Goal: Information Seeking & Learning: Learn about a topic

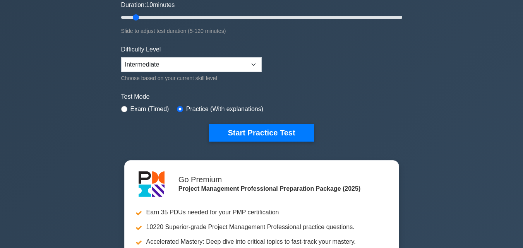
scroll to position [149, 0]
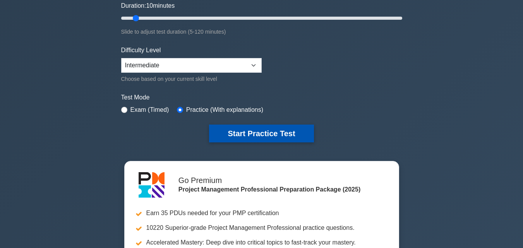
click at [224, 129] on button "Start Practice Test" at bounding box center [261, 134] width 104 height 18
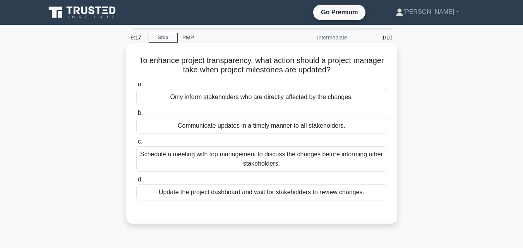
click at [279, 125] on div "Communicate updates in a timely manner to all stakeholders." at bounding box center [261, 126] width 251 height 16
click at [136, 116] on input "b. Communicate updates in a timely manner to all stakeholders." at bounding box center [136, 113] width 0 height 5
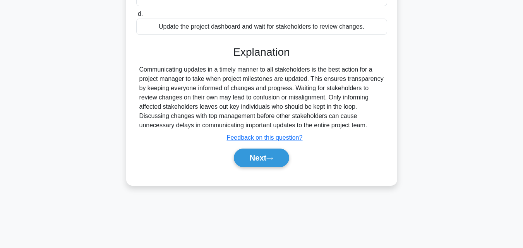
scroll to position [170, 0]
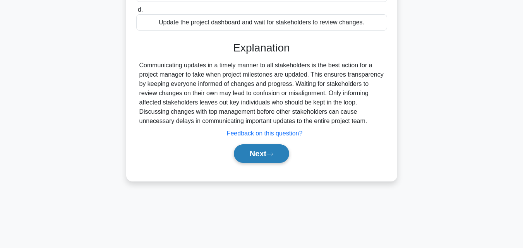
click at [263, 155] on button "Next" at bounding box center [261, 153] width 55 height 19
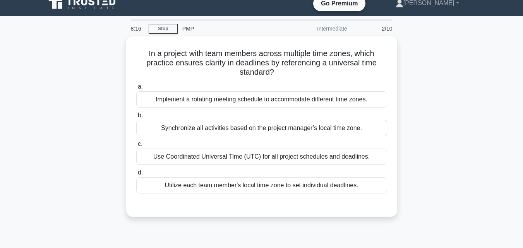
scroll to position [9, 0]
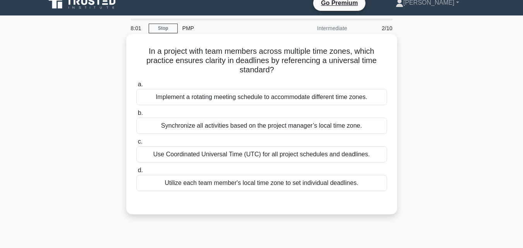
drag, startPoint x: 268, startPoint y: 186, endPoint x: 263, endPoint y: 162, distance: 23.8
click at [263, 162] on div "a. Implement a rotating meeting schedule to accommodate different time zones. b…" at bounding box center [262, 135] width 260 height 114
click at [263, 162] on div "Use Coordinated Universal Time (UTC) for all project schedules and deadlines." at bounding box center [261, 154] width 251 height 16
click at [136, 144] on input "c. Use Coordinated Universal Time (UTC) for all project schedules and deadlines." at bounding box center [136, 141] width 0 height 5
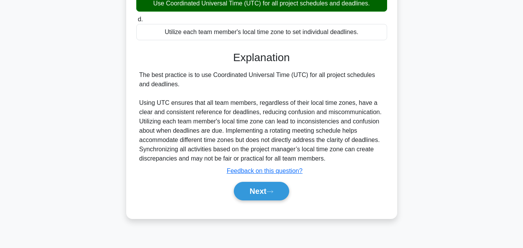
scroll to position [170, 0]
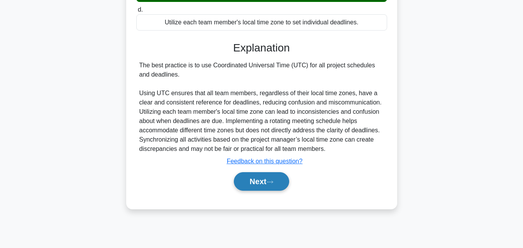
click at [264, 182] on button "Next" at bounding box center [261, 181] width 55 height 19
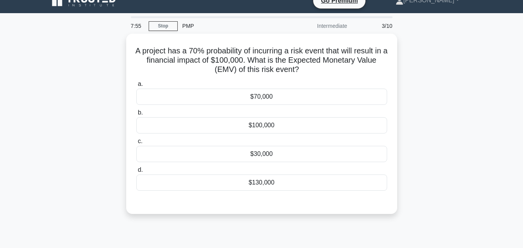
scroll to position [0, 0]
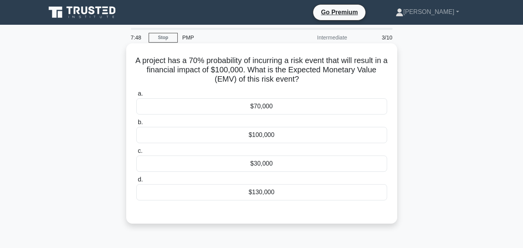
click at [257, 106] on div "$70,000" at bounding box center [261, 106] width 251 height 16
click at [136, 96] on input "a. $70,000" at bounding box center [136, 93] width 0 height 5
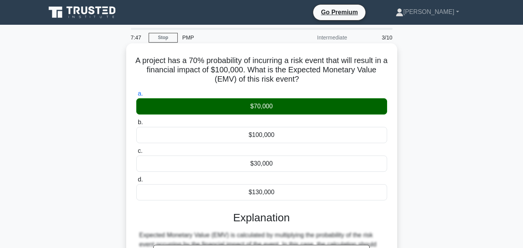
scroll to position [174, 0]
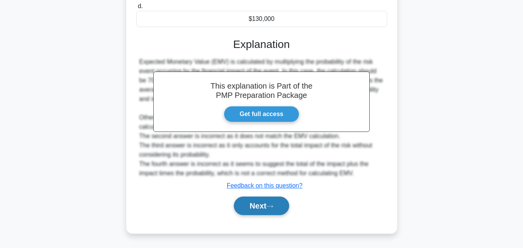
click at [267, 212] on button "Next" at bounding box center [261, 205] width 55 height 19
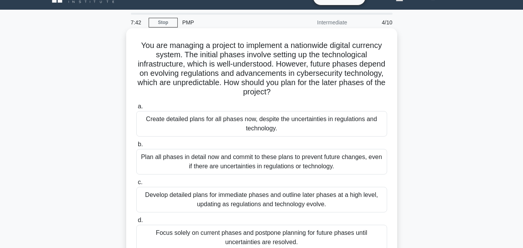
scroll to position [15, 0]
click at [271, 191] on div "Develop detailed plans for immediate phases and outline later phases at a high …" at bounding box center [261, 200] width 251 height 26
click at [136, 185] on input "c. Develop detailed plans for immediate phases and outline later phases at a hi…" at bounding box center [136, 182] width 0 height 5
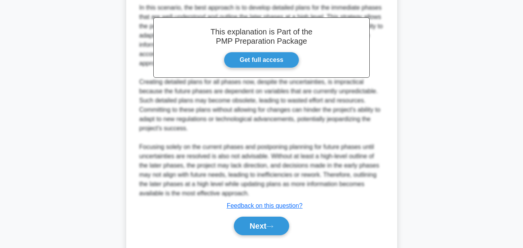
scroll to position [313, 0]
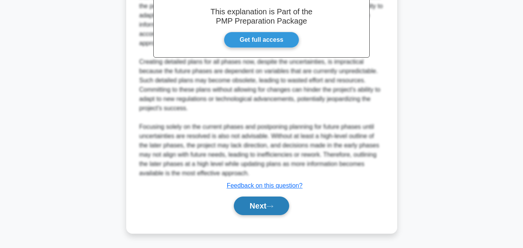
click at [266, 207] on button "Next" at bounding box center [261, 205] width 55 height 19
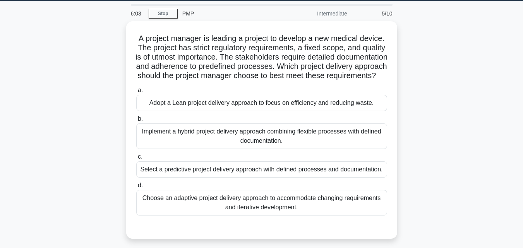
scroll to position [24, 0]
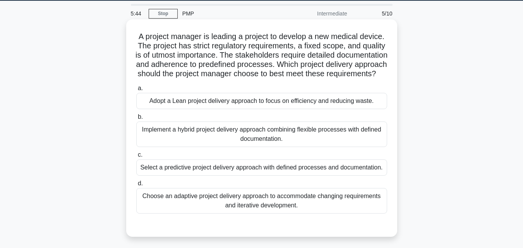
click at [273, 140] on div "Implement a hybrid project delivery approach combining flexible processes with …" at bounding box center [261, 134] width 251 height 26
click at [136, 120] on input "b. Implement a hybrid project delivery approach combining flexible processes wi…" at bounding box center [136, 116] width 0 height 5
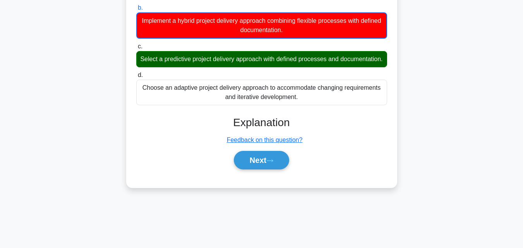
scroll to position [133, 0]
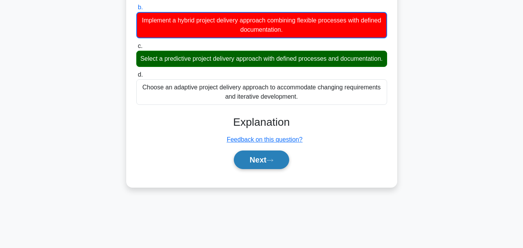
click at [266, 169] on button "Next" at bounding box center [261, 159] width 55 height 19
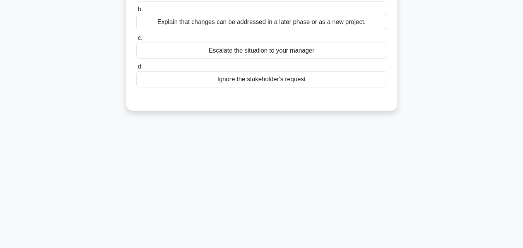
scroll to position [0, 0]
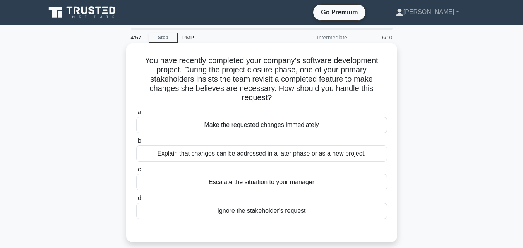
click at [266, 155] on div "Explain that changes can be addressed in a later phase or as a new project." at bounding box center [261, 153] width 251 height 16
click at [136, 143] on input "b. Explain that changes can be addressed in a later phase or as a new project." at bounding box center [136, 140] width 0 height 5
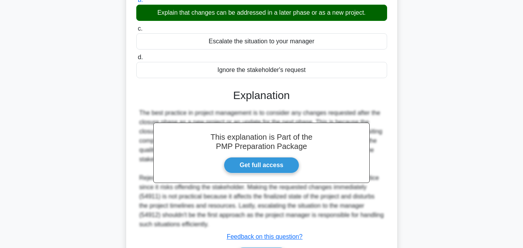
scroll to position [192, 0]
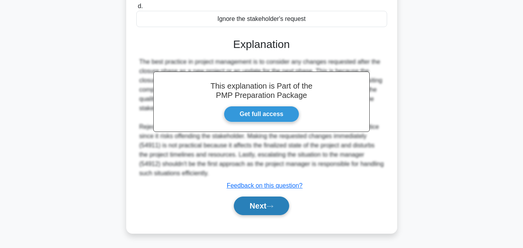
click at [266, 209] on button "Next" at bounding box center [261, 205] width 55 height 19
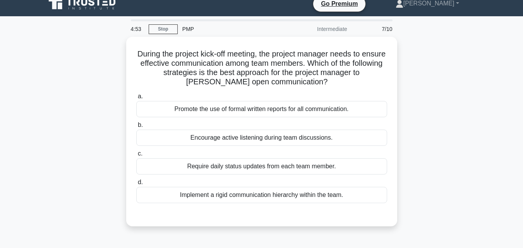
scroll to position [0, 0]
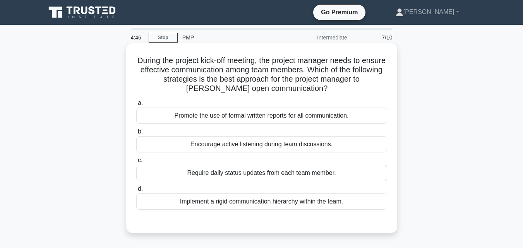
click at [230, 120] on div "Promote the use of formal written reports for all communication." at bounding box center [261, 116] width 251 height 16
click at [136, 106] on input "a. Promote the use of formal written reports for all communication." at bounding box center [136, 103] width 0 height 5
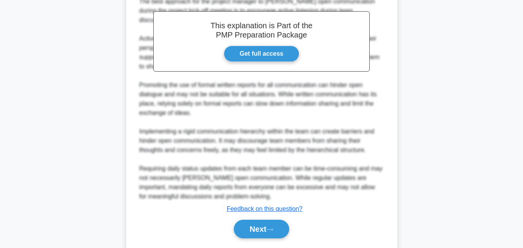
scroll to position [258, 0]
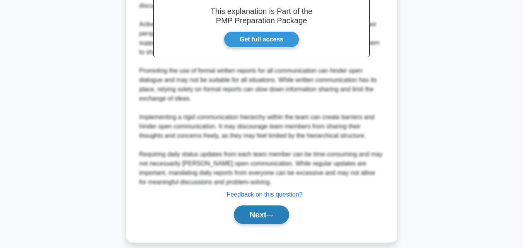
click at [271, 213] on icon at bounding box center [269, 215] width 7 height 4
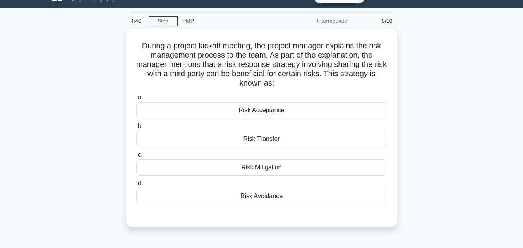
scroll to position [16, 0]
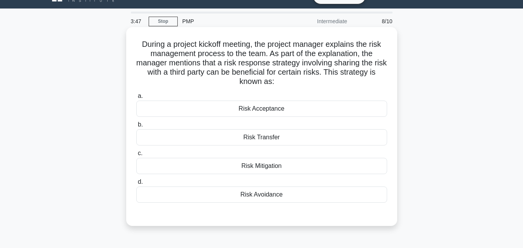
click at [247, 106] on div "Risk Acceptance" at bounding box center [261, 109] width 251 height 16
click at [136, 99] on input "a. Risk Acceptance" at bounding box center [136, 96] width 0 height 5
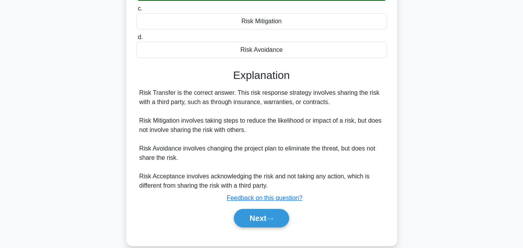
scroll to position [174, 0]
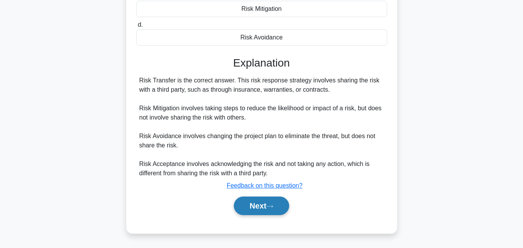
click at [258, 201] on button "Next" at bounding box center [261, 205] width 55 height 19
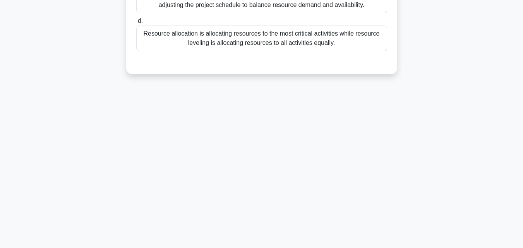
scroll to position [0, 0]
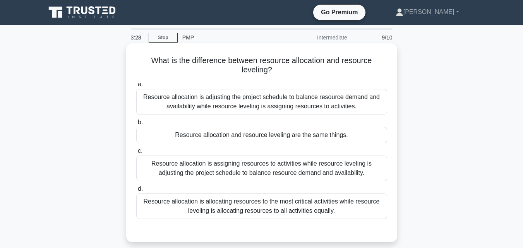
click at [236, 92] on div "Resource allocation is adjusting the project schedule to balance resource deman…" at bounding box center [261, 102] width 251 height 26
click at [136, 87] on input "a. Resource allocation is adjusting the project schedule to balance resource de…" at bounding box center [136, 84] width 0 height 5
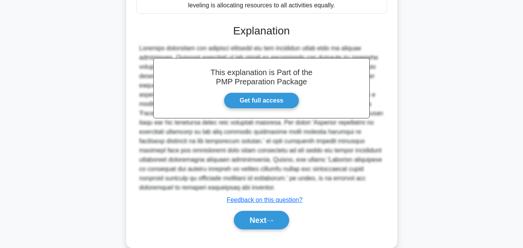
scroll to position [212, 0]
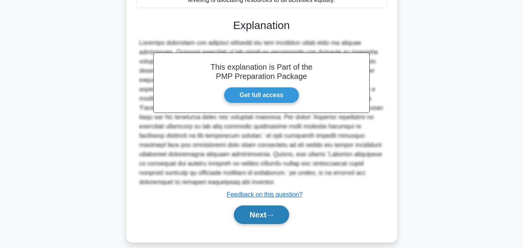
click at [247, 205] on button "Next" at bounding box center [261, 214] width 55 height 19
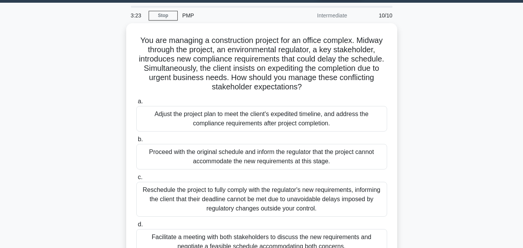
scroll to position [0, 0]
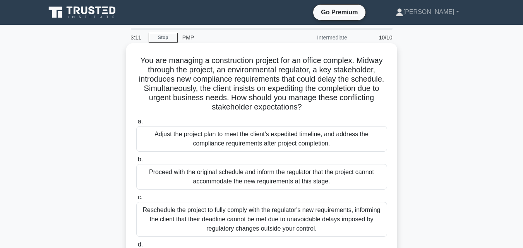
click at [252, 222] on div "Reschedule the project to fully comply with the regulator's new requirements, i…" at bounding box center [261, 219] width 251 height 35
click at [136, 200] on input "c. Reschedule the project to fully comply with the regulator's new requirements…" at bounding box center [136, 197] width 0 height 5
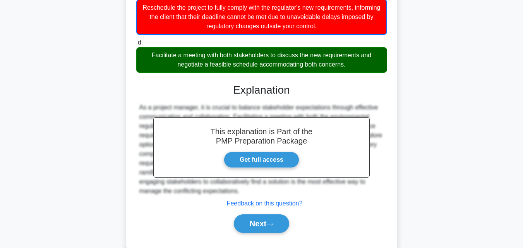
scroll to position [221, 0]
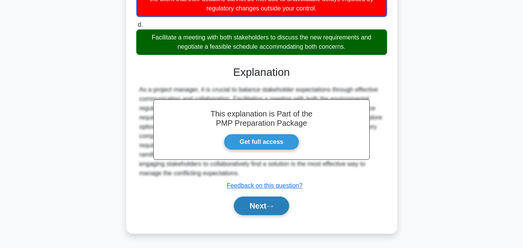
click at [249, 200] on button "Next" at bounding box center [261, 205] width 55 height 19
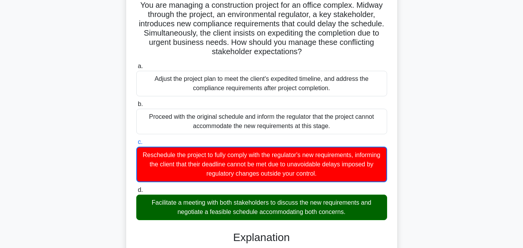
scroll to position [0, 0]
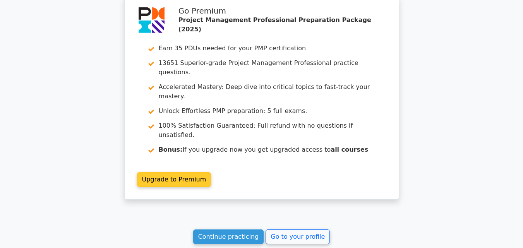
scroll to position [1304, 0]
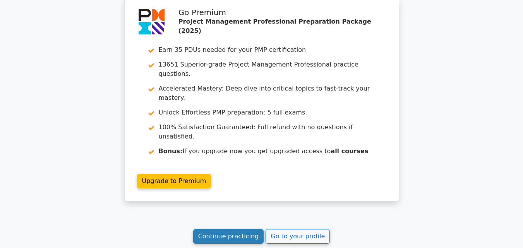
click at [235, 229] on link "Continue practicing" at bounding box center [228, 236] width 71 height 15
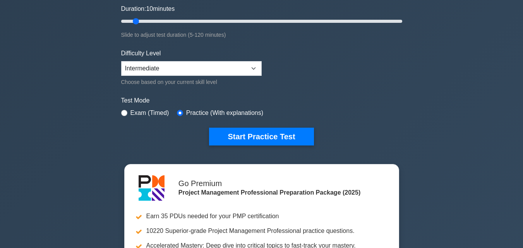
scroll to position [147, 0]
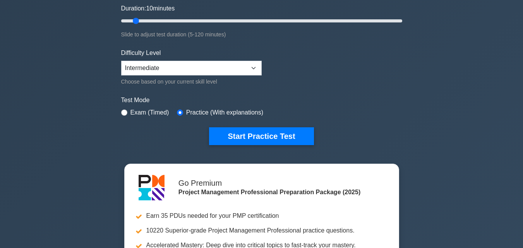
drag, startPoint x: 0, startPoint y: 0, endPoint x: 432, endPoint y: 149, distance: 456.6
click at [432, 149] on div "Project Management Professional Customize Your Next Practice Test Topics Scope …" at bounding box center [261, 114] width 523 height 472
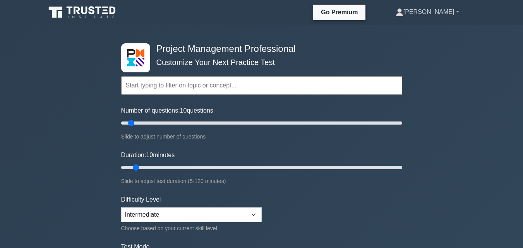
click at [437, 15] on link "[PERSON_NAME]" at bounding box center [427, 11] width 101 height 15
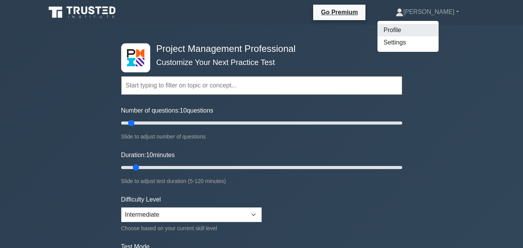
click at [433, 28] on link "Profile" at bounding box center [407, 30] width 61 height 12
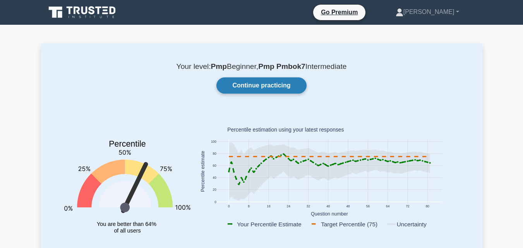
click at [263, 83] on link "Continue practicing" at bounding box center [261, 85] width 90 height 16
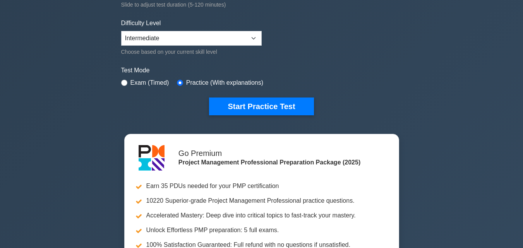
scroll to position [177, 0]
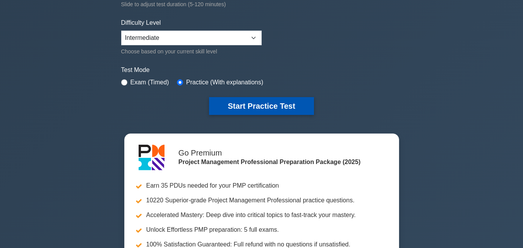
click at [267, 102] on button "Start Practice Test" at bounding box center [261, 106] width 104 height 18
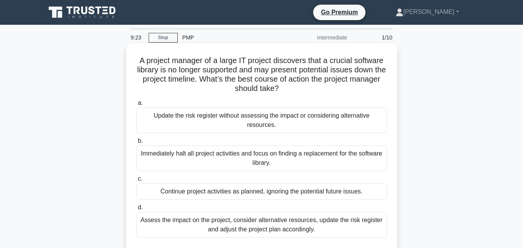
click at [260, 119] on div "Update the risk register without assessing the impact or considering alternativ…" at bounding box center [261, 121] width 251 height 26
click at [136, 106] on input "a. Update the risk register without assessing the impact or considering alterna…" at bounding box center [136, 103] width 0 height 5
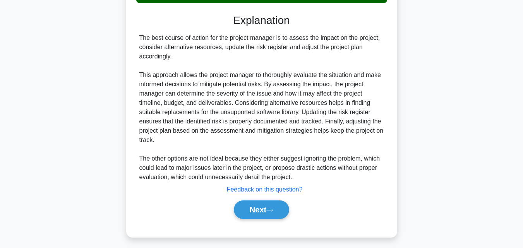
scroll to position [239, 0]
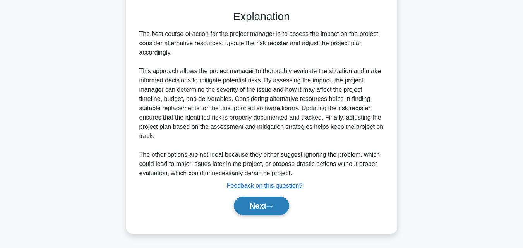
click at [273, 204] on icon at bounding box center [269, 206] width 7 height 4
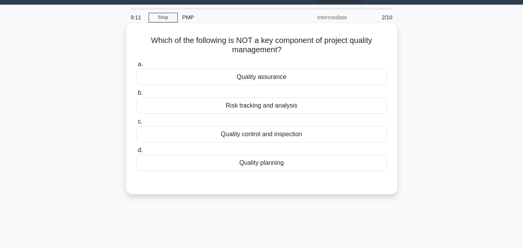
scroll to position [23, 0]
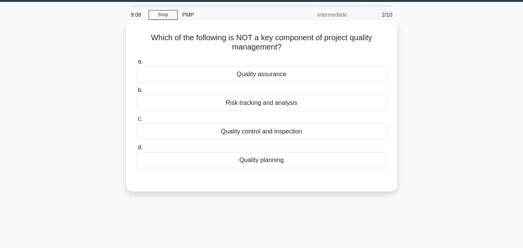
click at [244, 108] on div "Risk tracking and analysis" at bounding box center [261, 103] width 251 height 16
click at [136, 93] on input "b. Risk tracking and analysis" at bounding box center [136, 90] width 0 height 5
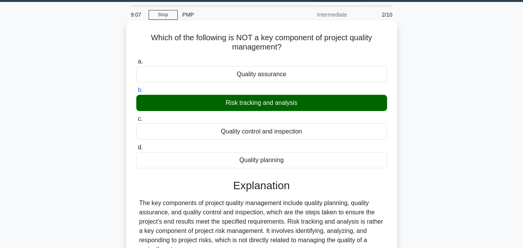
scroll to position [170, 0]
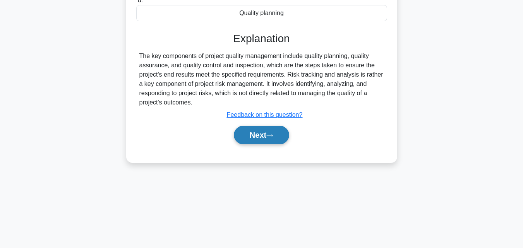
click at [260, 127] on button "Next" at bounding box center [261, 135] width 55 height 19
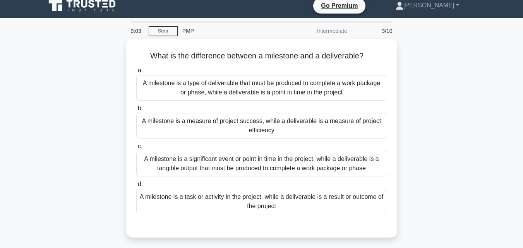
scroll to position [0, 0]
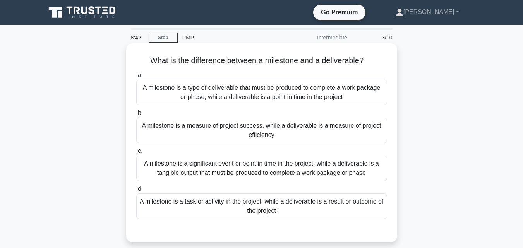
click at [260, 201] on div "A milestone is a task or activity in the project, while a deliverable is a resu…" at bounding box center [261, 206] width 251 height 26
click at [136, 191] on input "d. A milestone is a task or activity in the project, while a deliverable is a r…" at bounding box center [136, 188] width 0 height 5
click at [267, 174] on div "A milestone is a significant event or point in time in the project, while a del…" at bounding box center [261, 168] width 251 height 26
click at [136, 154] on input "c. A milestone is a significant event or point in time in the project, while a …" at bounding box center [136, 151] width 0 height 5
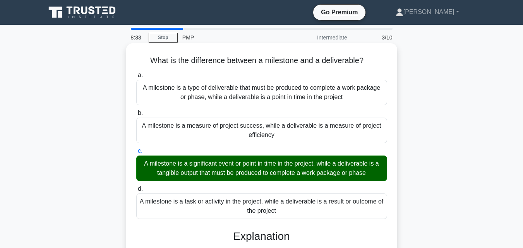
scroll to position [170, 0]
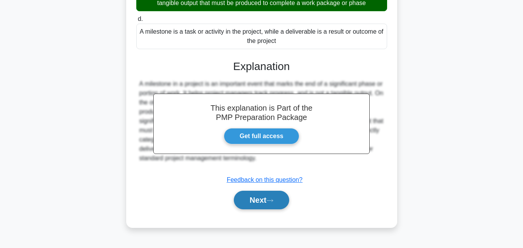
click at [270, 195] on button "Next" at bounding box center [261, 200] width 55 height 19
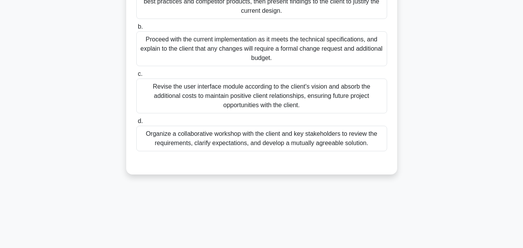
click at [316, 133] on div "Organize a collaborative workshop with the client and key stakeholders to revie…" at bounding box center [261, 139] width 251 height 26
click at [136, 124] on input "d. Organize a collaborative workshop with the client and key stakeholders to re…" at bounding box center [136, 121] width 0 height 5
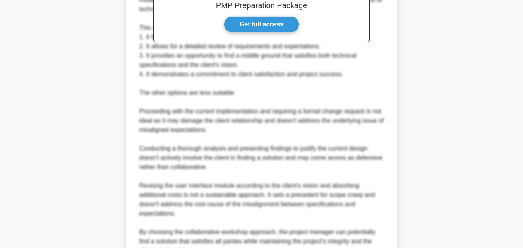
scroll to position [461, 0]
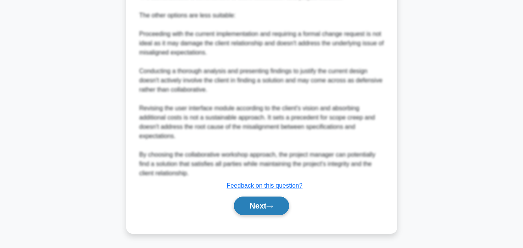
click at [273, 204] on button "Next" at bounding box center [261, 205] width 55 height 19
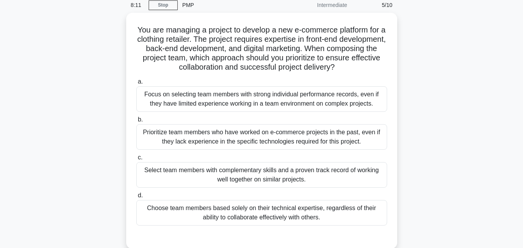
scroll to position [0, 0]
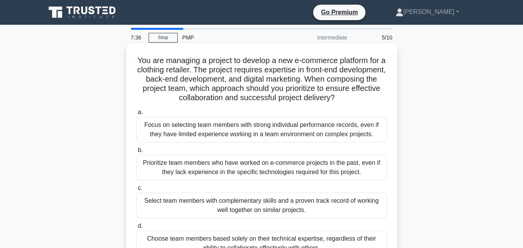
click at [256, 133] on div "Focus on selecting team members with strong individual performance records, eve…" at bounding box center [261, 130] width 251 height 26
click at [136, 115] on input "a. Focus on selecting team members with strong individual performance records, …" at bounding box center [136, 112] width 0 height 5
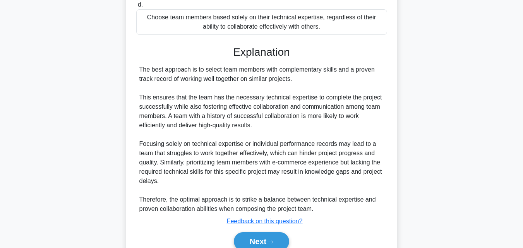
scroll to position [258, 0]
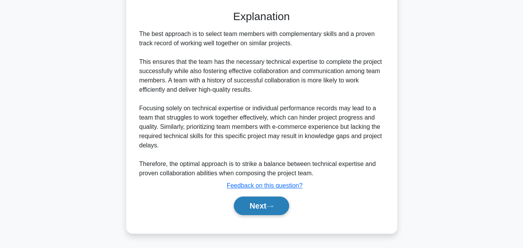
click at [262, 203] on button "Next" at bounding box center [261, 205] width 55 height 19
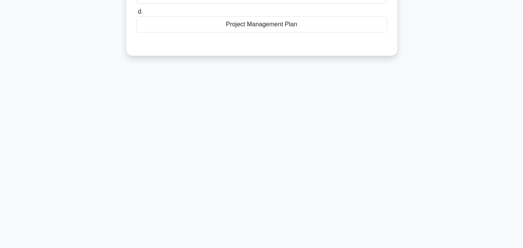
scroll to position [0, 0]
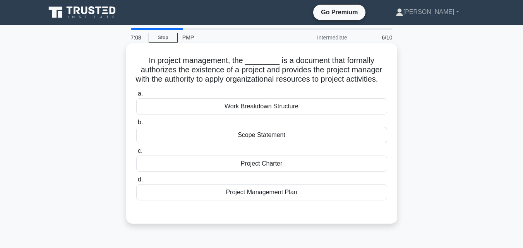
click at [271, 114] on div "Work Breakdown Structure" at bounding box center [261, 106] width 251 height 16
click at [136, 96] on input "a. Work Breakdown Structure" at bounding box center [136, 93] width 0 height 5
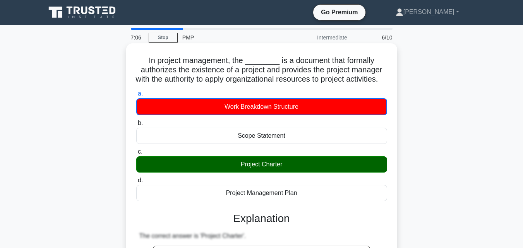
click at [287, 138] on div "Scope Statement" at bounding box center [261, 136] width 251 height 16
click at [136, 126] on input "b. Scope Statement" at bounding box center [136, 123] width 0 height 5
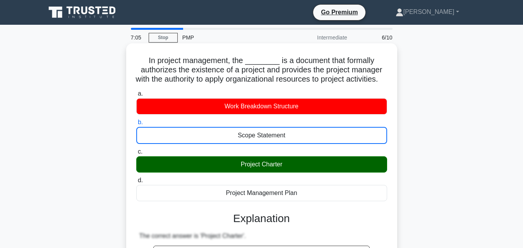
click at [287, 138] on div "Scope Statement" at bounding box center [261, 135] width 251 height 17
click at [136, 125] on input "b. Scope Statement" at bounding box center [136, 122] width 0 height 5
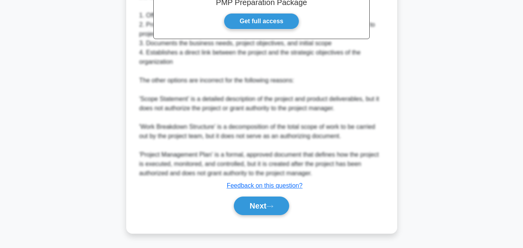
scroll to position [277, 0]
click at [260, 203] on button "Next" at bounding box center [261, 205] width 55 height 19
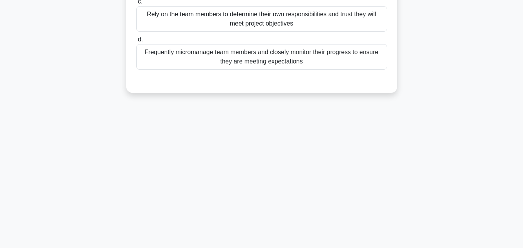
scroll to position [0, 0]
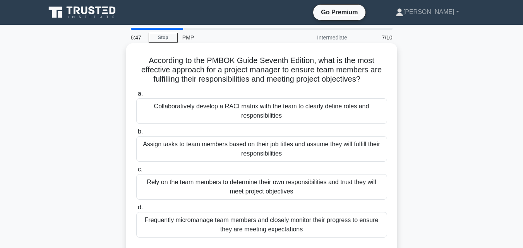
click at [200, 115] on div "Collaboratively develop a RACI matrix with the team to clearly define roles and…" at bounding box center [261, 111] width 251 height 26
click at [136, 96] on input "a. Collaboratively develop a RACI matrix with the team to clearly define roles …" at bounding box center [136, 93] width 0 height 5
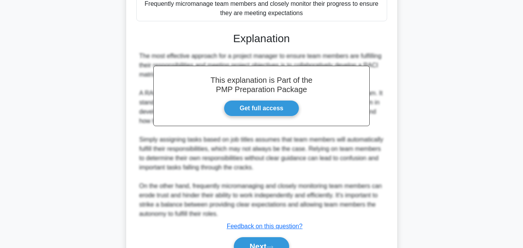
scroll to position [257, 0]
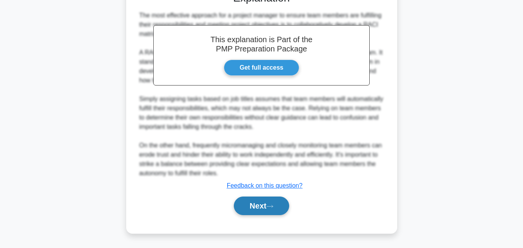
click at [263, 200] on button "Next" at bounding box center [261, 205] width 55 height 19
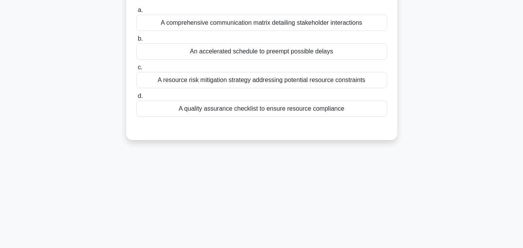
scroll to position [0, 0]
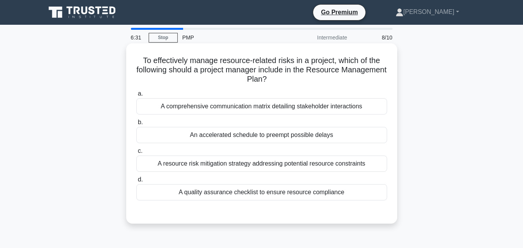
click at [221, 160] on div "A resource risk mitigation strategy addressing potential resource constraints" at bounding box center [261, 163] width 251 height 16
click at [136, 154] on input "c. A resource risk mitigation strategy addressing potential resource constraints" at bounding box center [136, 151] width 0 height 5
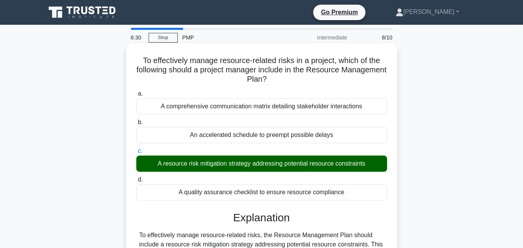
scroll to position [170, 0]
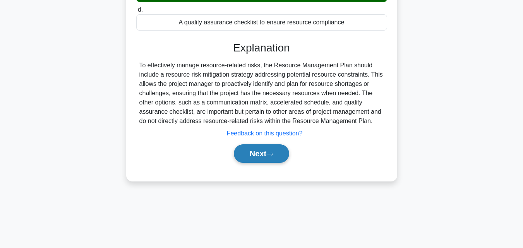
click at [247, 148] on button "Next" at bounding box center [261, 153] width 55 height 19
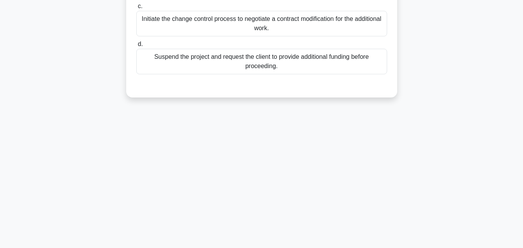
scroll to position [165, 0]
click at [247, 148] on div "6:26 Stop PMP Intermediate 9/10 A project manager is leading a fixed-price cont…" at bounding box center [261, 56] width 441 height 387
click at [241, 146] on div "6:26 Stop PMP Intermediate 9/10 A project manager is leading a fixed-price cont…" at bounding box center [261, 56] width 441 height 387
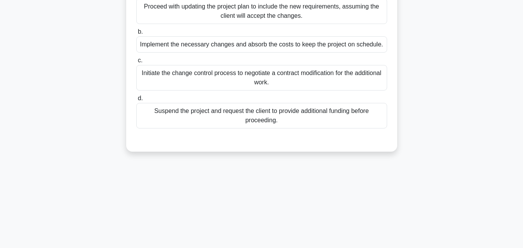
scroll to position [110, 0]
click at [242, 78] on div "Initiate the change control process to negotiate a contract modification for th…" at bounding box center [261, 77] width 251 height 26
click at [136, 62] on input "c. Initiate the change control process to negotiate a contract modification for…" at bounding box center [136, 59] width 0 height 5
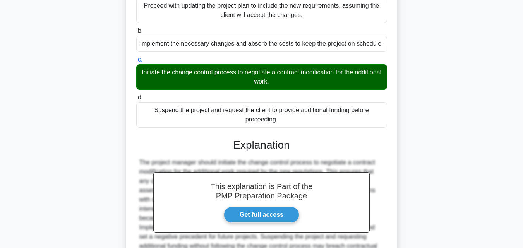
scroll to position [192, 0]
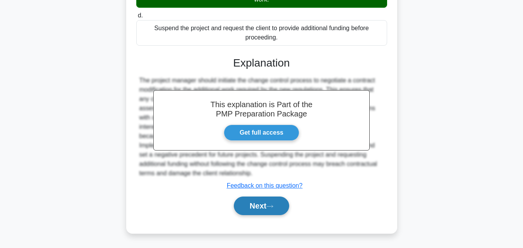
click at [263, 205] on button "Next" at bounding box center [261, 205] width 55 height 19
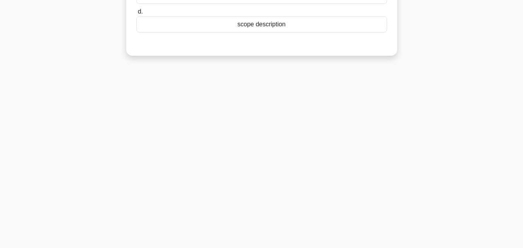
scroll to position [0, 0]
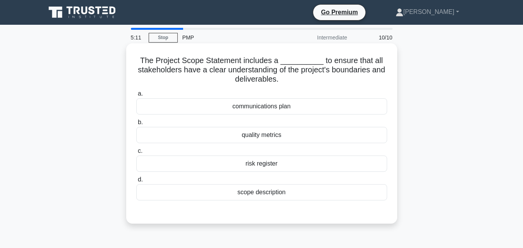
click at [232, 110] on div "communications plan" at bounding box center [261, 106] width 251 height 16
click at [136, 96] on input "a. communications plan" at bounding box center [136, 93] width 0 height 5
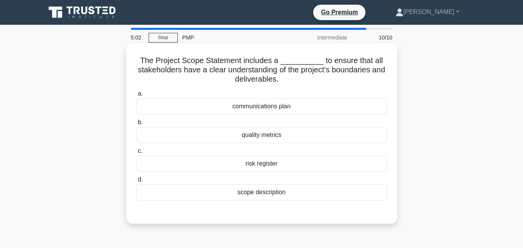
click at [289, 190] on div "scope description" at bounding box center [261, 192] width 251 height 16
click at [136, 182] on input "d. scope description" at bounding box center [136, 179] width 0 height 5
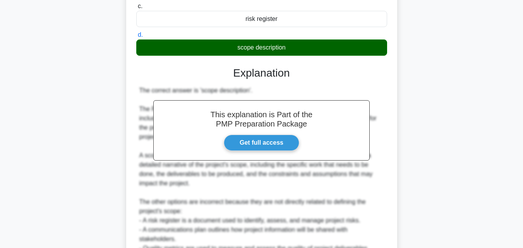
scroll to position [220, 0]
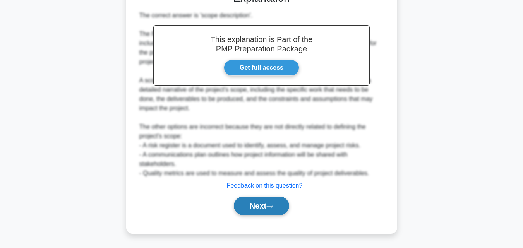
click at [282, 201] on button "Next" at bounding box center [261, 205] width 55 height 19
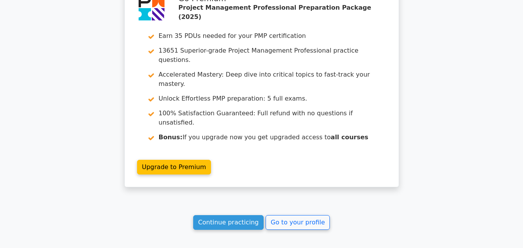
scroll to position [1398, 0]
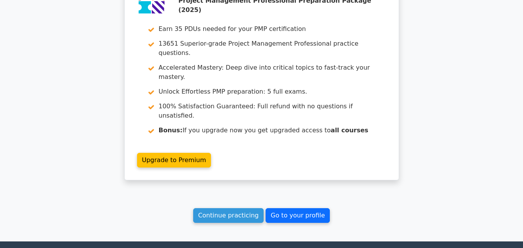
click at [290, 208] on link "Go to your profile" at bounding box center [297, 215] width 64 height 15
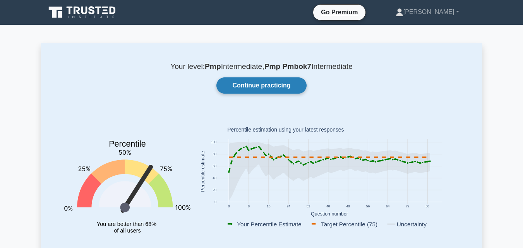
click at [268, 84] on link "Continue practicing" at bounding box center [261, 85] width 90 height 16
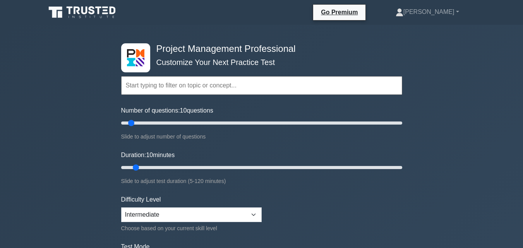
click at [294, 7] on div "Go Premium [PERSON_NAME] Profile Settings Profile Settings Go Premium [PERSON_N…" at bounding box center [301, 12] width 351 height 16
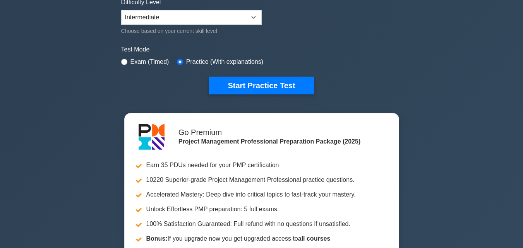
scroll to position [198, 0]
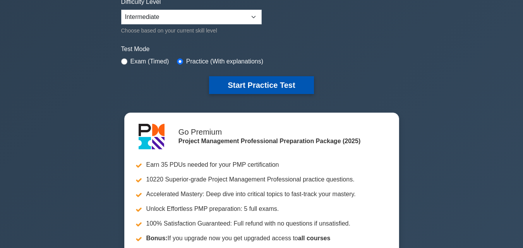
click at [254, 87] on button "Start Practice Test" at bounding box center [261, 85] width 104 height 18
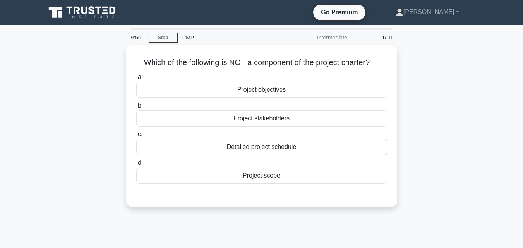
click at [254, 87] on div "Project objectives" at bounding box center [261, 90] width 251 height 16
click at [136, 80] on input "a. Project objectives" at bounding box center [136, 77] width 0 height 5
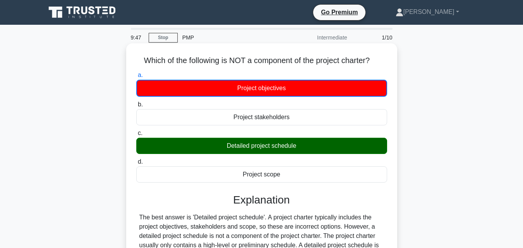
scroll to position [2, 0]
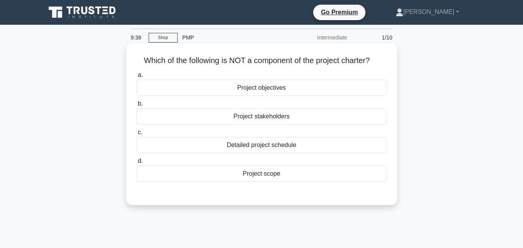
click at [248, 143] on div "Detailed project schedule" at bounding box center [261, 145] width 251 height 16
click at [136, 135] on input "c. Detailed project schedule" at bounding box center [136, 132] width 0 height 5
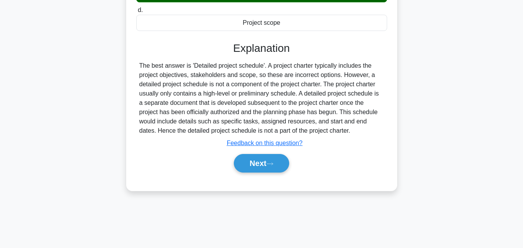
scroll to position [170, 0]
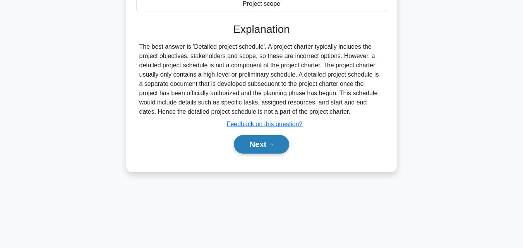
click at [248, 143] on button "Next" at bounding box center [261, 144] width 55 height 19
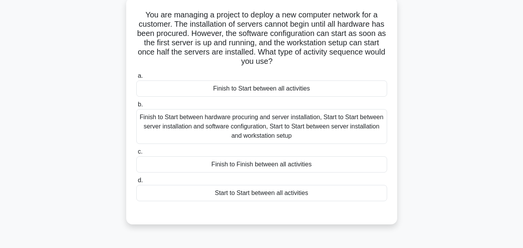
scroll to position [48, 0]
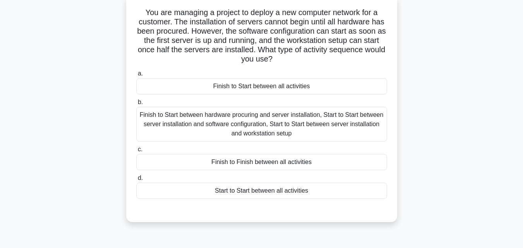
click at [248, 119] on div "Finish to Start between hardware procuring and server installation, Start to St…" at bounding box center [261, 124] width 251 height 35
click at [136, 105] on input "b. Finish to Start between hardware procuring and server installation, Start to…" at bounding box center [136, 102] width 0 height 5
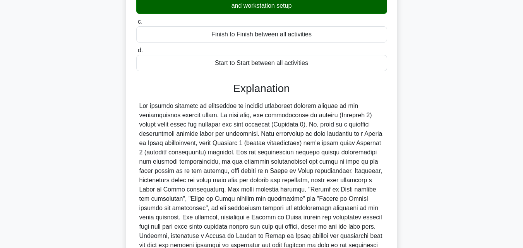
scroll to position [276, 0]
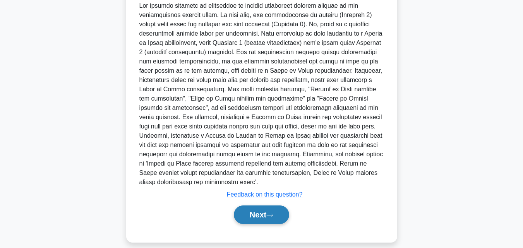
click at [243, 205] on button "Next" at bounding box center [261, 214] width 55 height 19
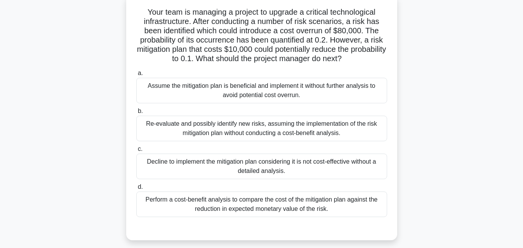
scroll to position [49, 0]
click at [253, 174] on div "Decline to implement the mitigation plan considering it is not cost-effective w…" at bounding box center [261, 166] width 251 height 26
click at [136, 151] on input "c. Decline to implement the mitigation plan considering it is not cost-effectiv…" at bounding box center [136, 148] width 0 height 5
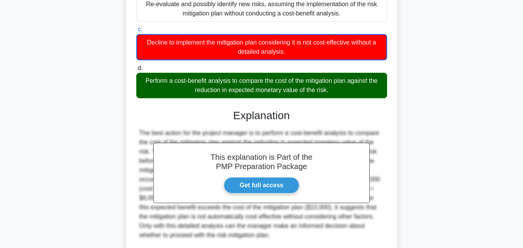
scroll to position [323, 0]
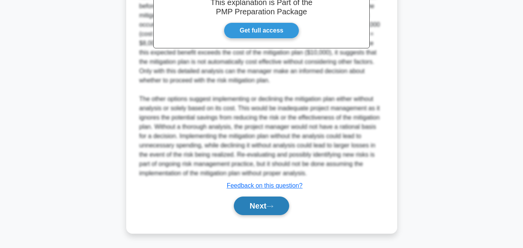
click at [246, 206] on button "Next" at bounding box center [261, 205] width 55 height 19
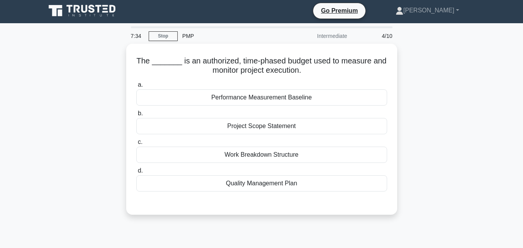
scroll to position [0, 0]
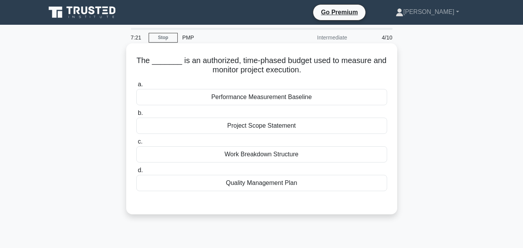
click at [304, 130] on div "Project Scope Statement" at bounding box center [261, 126] width 251 height 16
click at [136, 116] on input "b. Project Scope Statement" at bounding box center [136, 113] width 0 height 5
click at [300, 96] on div "Performance Measurement Baseline" at bounding box center [261, 97] width 251 height 16
click at [136, 87] on input "a. Performance Measurement Baseline" at bounding box center [136, 84] width 0 height 5
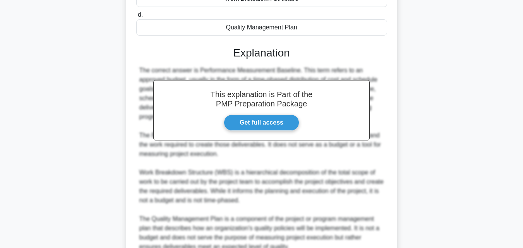
scroll to position [229, 0]
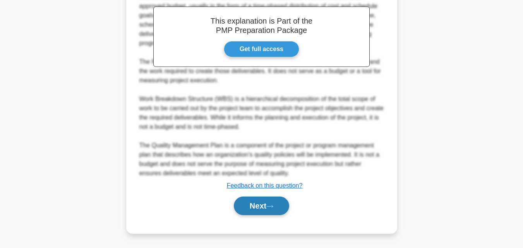
click at [272, 213] on button "Next" at bounding box center [261, 205] width 55 height 19
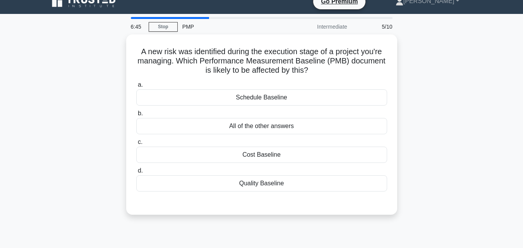
scroll to position [0, 0]
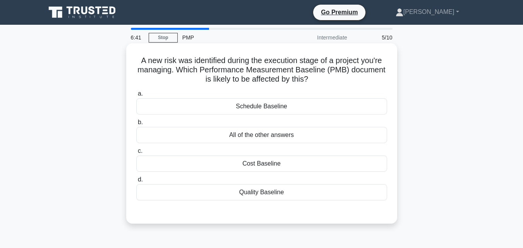
click at [307, 135] on div "All of the other answers" at bounding box center [261, 135] width 251 height 16
click at [136, 125] on input "b. All of the other answers" at bounding box center [136, 122] width 0 height 5
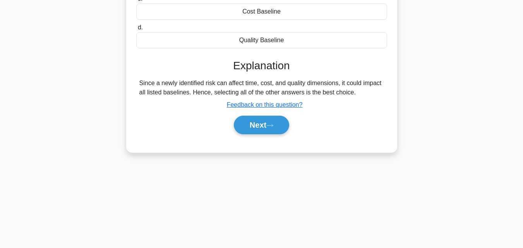
scroll to position [170, 0]
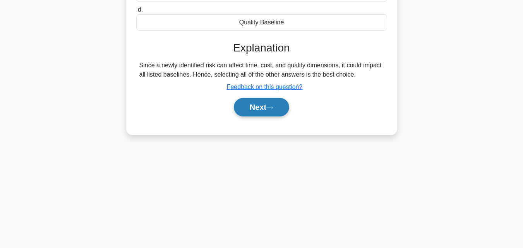
click at [289, 111] on button "Next" at bounding box center [261, 107] width 55 height 19
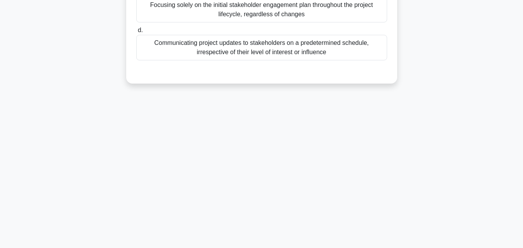
scroll to position [0, 0]
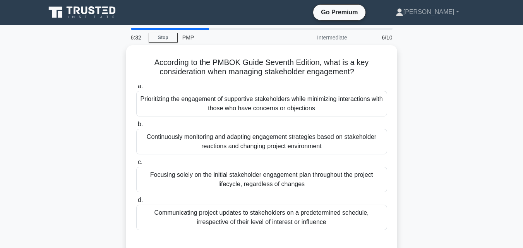
click at [290, 111] on div "Prioritizing the engagement of supportive stakeholders while minimizing interac…" at bounding box center [261, 104] width 251 height 26
click at [136, 89] on input "a. Prioritizing the engagement of supportive stakeholders while minimizing inte…" at bounding box center [136, 86] width 0 height 5
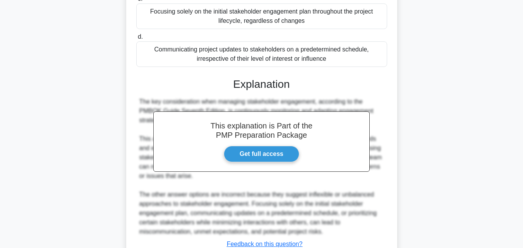
scroll to position [221, 0]
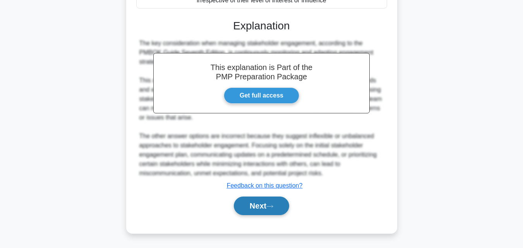
click at [282, 202] on button "Next" at bounding box center [261, 205] width 55 height 19
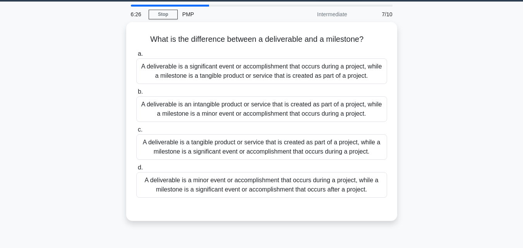
scroll to position [0, 0]
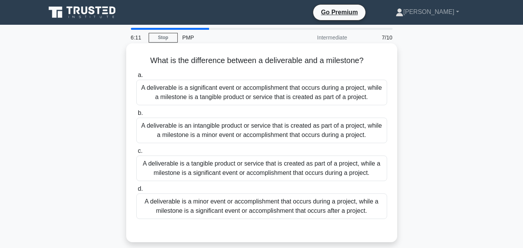
click at [327, 130] on div "A deliverable is an intangible product or service that is created as part of a …" at bounding box center [261, 131] width 251 height 26
click at [136, 116] on input "b. A deliverable is an intangible product or service that is created as part of…" at bounding box center [136, 113] width 0 height 5
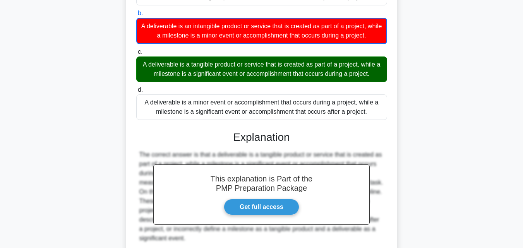
scroll to position [170, 0]
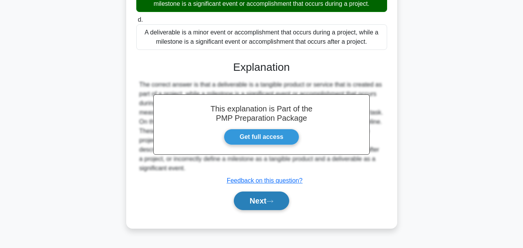
click at [289, 198] on button "Next" at bounding box center [261, 200] width 55 height 19
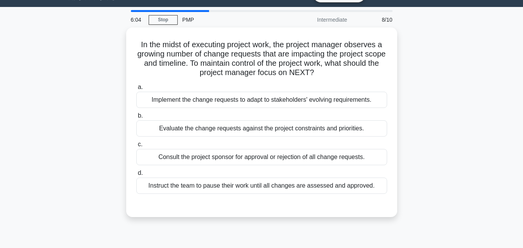
scroll to position [0, 0]
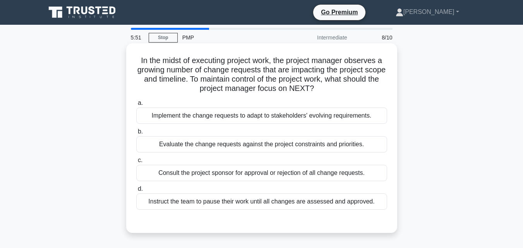
click at [297, 173] on div "Consult the project sponsor for approval or rejection of all change requests." at bounding box center [261, 173] width 251 height 16
click at [136, 163] on input "c. Consult the project sponsor for approval or rejection of all change requests." at bounding box center [136, 160] width 0 height 5
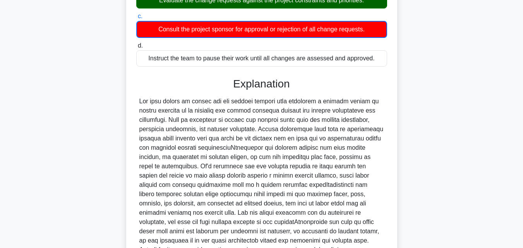
scroll to position [230, 0]
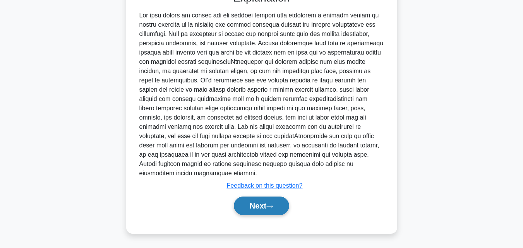
click at [255, 209] on button "Next" at bounding box center [261, 205] width 55 height 19
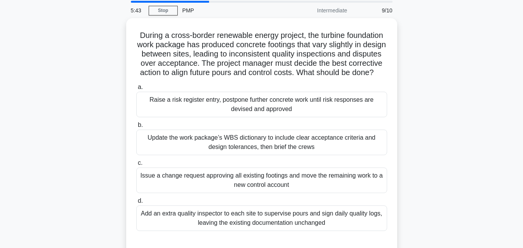
scroll to position [0, 0]
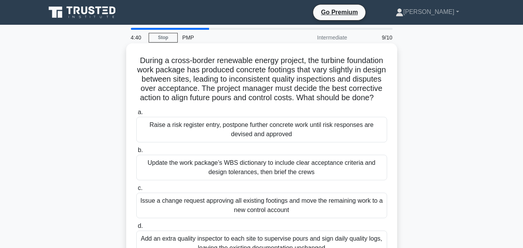
click at [313, 132] on div "Raise a risk register entry, postpone further concrete work until risk response…" at bounding box center [261, 130] width 251 height 26
click at [136, 115] on input "a. Raise a risk register entry, postpone further concrete work until risk respo…" at bounding box center [136, 112] width 0 height 5
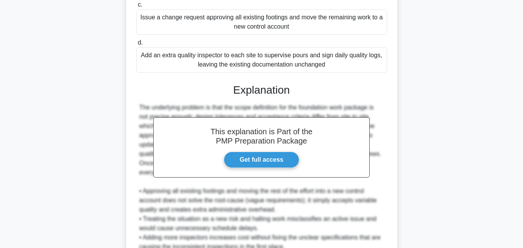
scroll to position [267, 0]
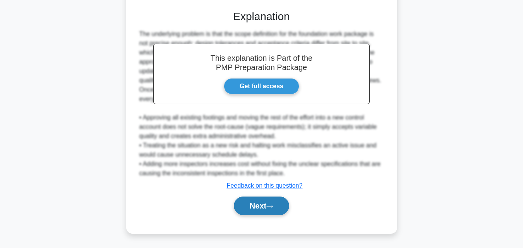
click at [249, 202] on button "Next" at bounding box center [261, 205] width 55 height 19
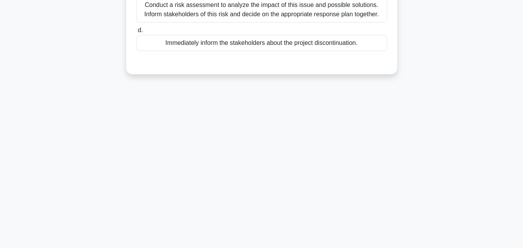
scroll to position [0, 0]
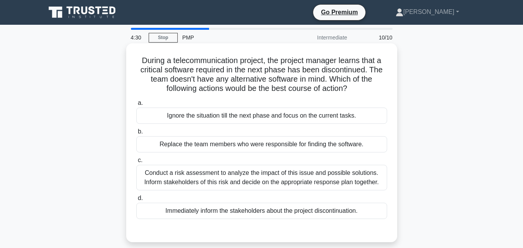
click at [267, 175] on div "Conduct a risk assessment to analyze the impact of this issue and possible solu…" at bounding box center [261, 178] width 251 height 26
click at [136, 163] on input "c. Conduct a risk assessment to analyze the impact of this issue and possible s…" at bounding box center [136, 160] width 0 height 5
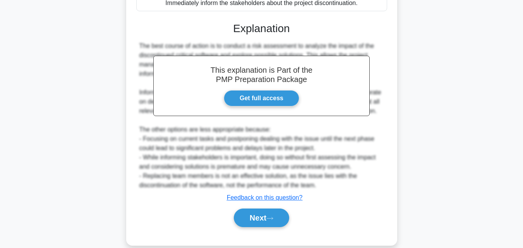
scroll to position [220, 0]
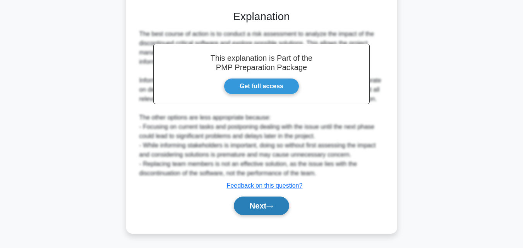
click at [245, 211] on button "Next" at bounding box center [261, 205] width 55 height 19
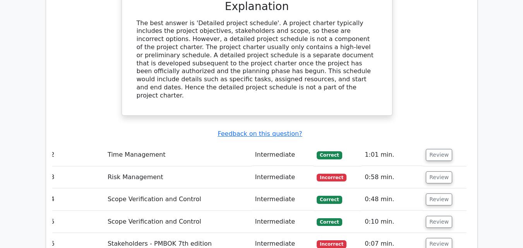
scroll to position [839, 0]
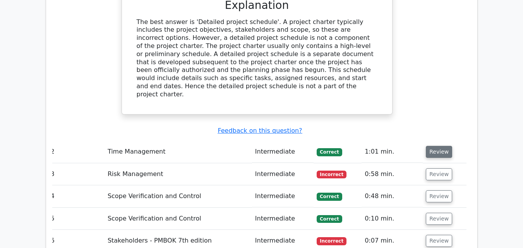
click at [435, 146] on button "Review" at bounding box center [438, 152] width 26 height 12
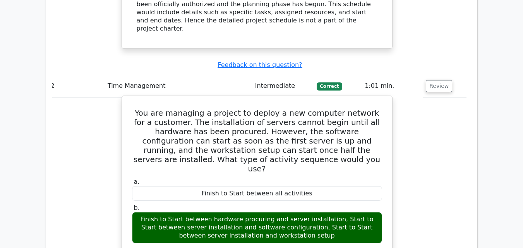
scroll to position [906, 0]
